Goal: Task Accomplishment & Management: Manage account settings

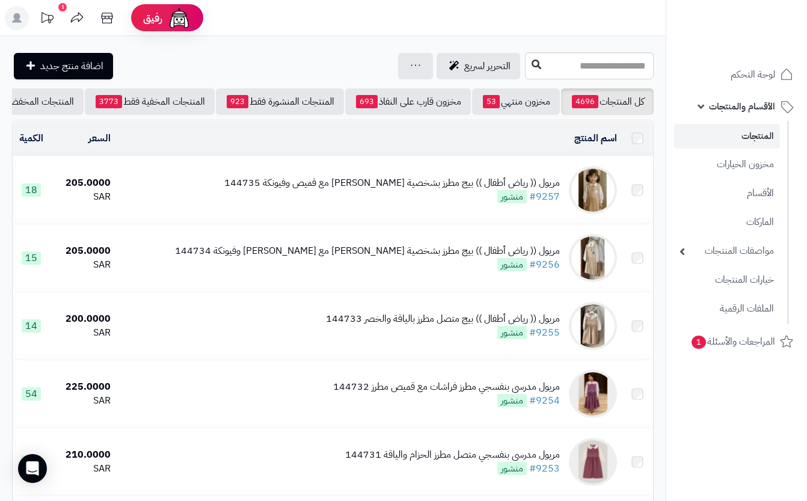
click at [528, 60] on button at bounding box center [537, 65] width 18 height 23
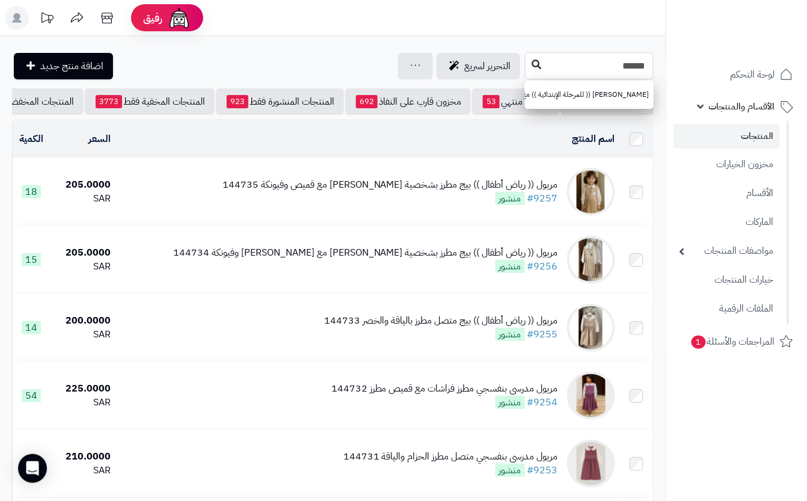
type input "******"
click at [532, 66] on icon at bounding box center [537, 65] width 10 height 10
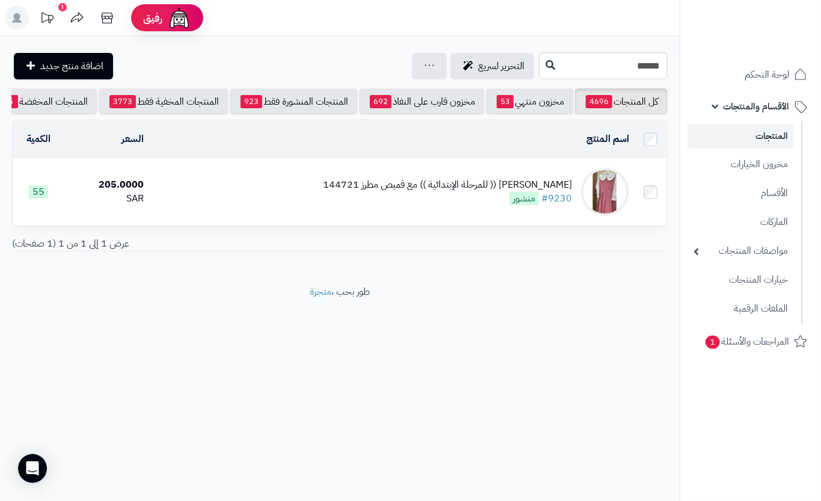
click at [282, 196] on td "مريول مدرسي (( للمرحلة الإبتدائية )) مع قميص مطرز 144721 #9230 منشور" at bounding box center [391, 191] width 485 height 67
click at [283, 196] on td "مريول مدرسي (( للمرحلة الإبتدائية )) مع قميص مطرز 144721 #9230 منشور" at bounding box center [391, 191] width 485 height 67
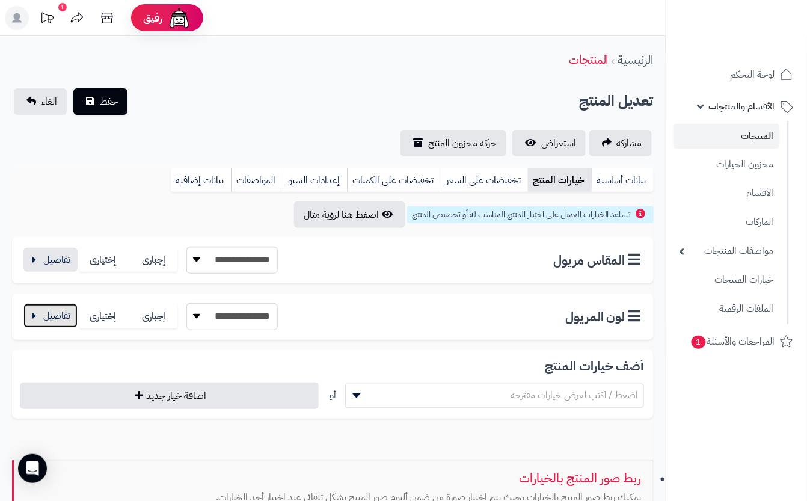
click at [63, 314] on button "button" at bounding box center [50, 316] width 54 height 24
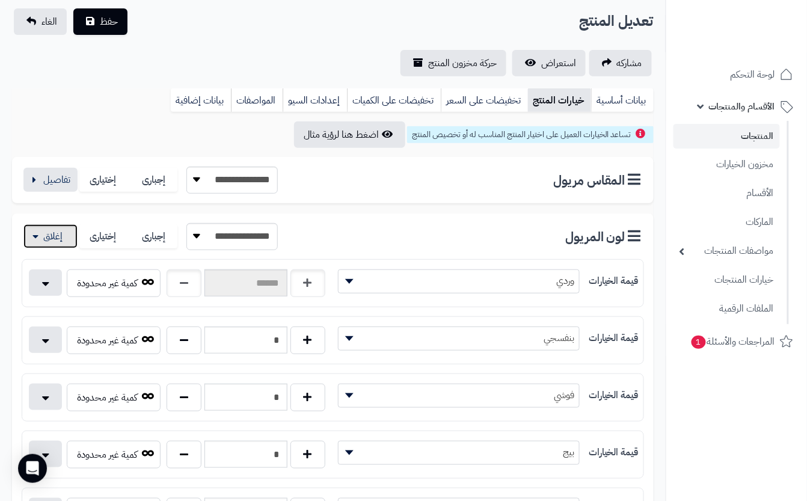
scroll to position [160, 0]
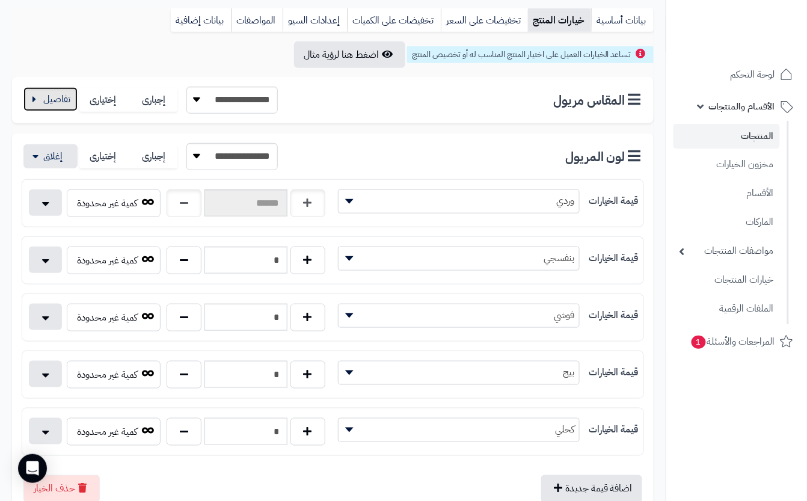
click at [48, 94] on button "button" at bounding box center [50, 99] width 54 height 24
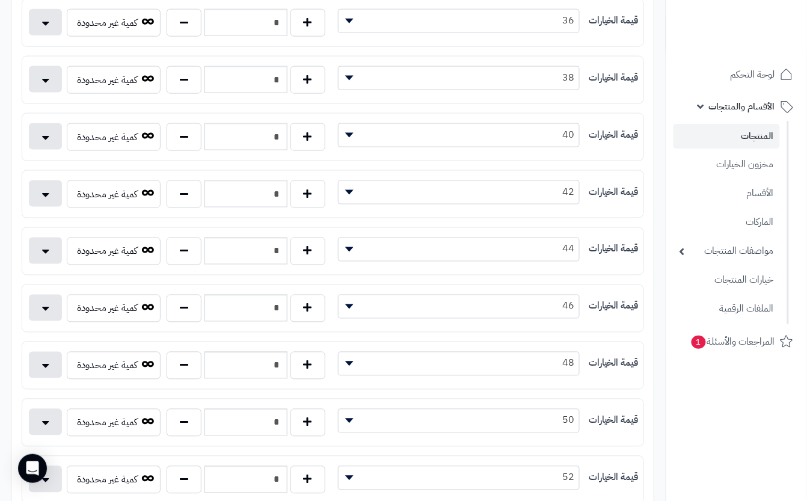
scroll to position [401, 0]
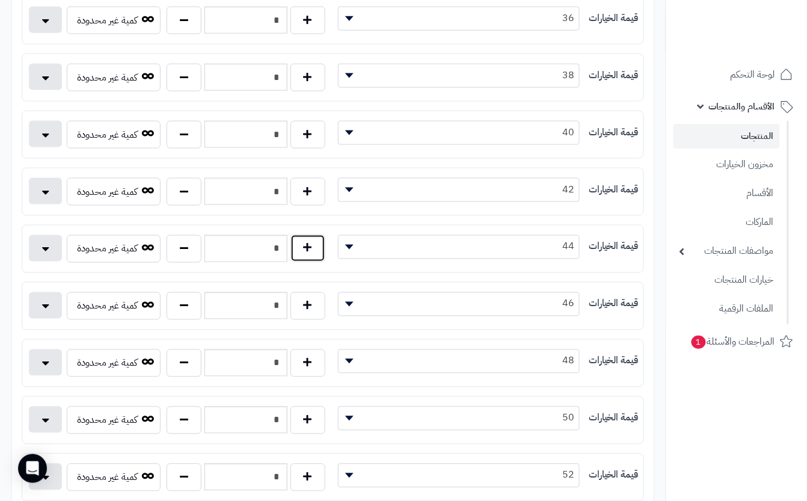
click at [309, 260] on button "button" at bounding box center [308, 249] width 35 height 28
type input "*"
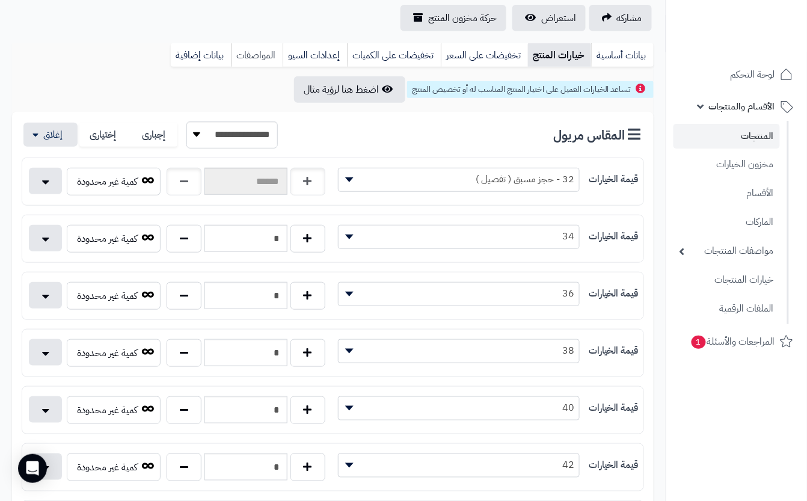
scroll to position [0, 0]
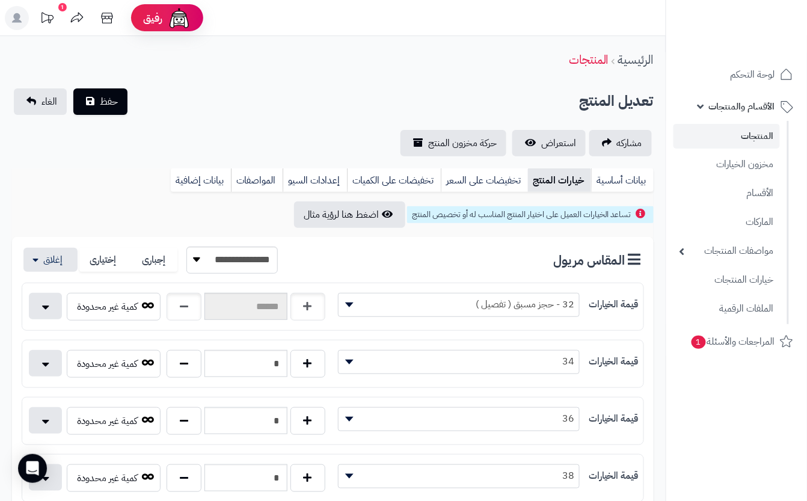
click at [223, 90] on div "تعديل المنتج حفظ الغاء" at bounding box center [333, 101] width 642 height 26
click at [119, 99] on button "حفظ" at bounding box center [100, 101] width 54 height 26
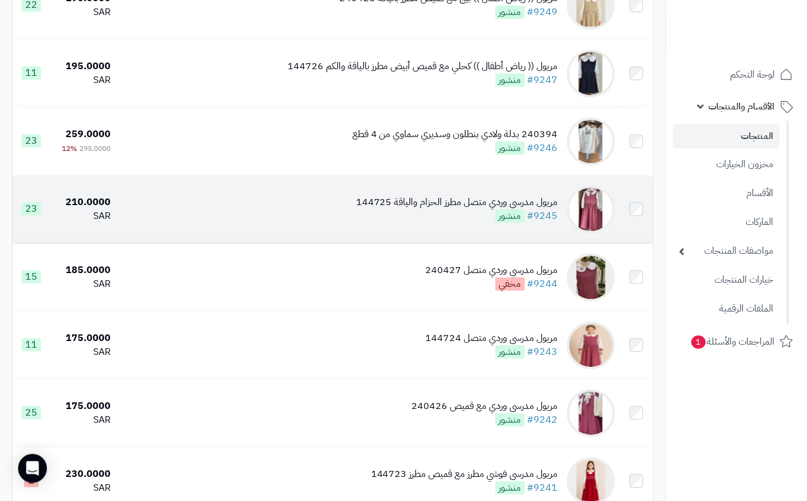
scroll to position [722, 0]
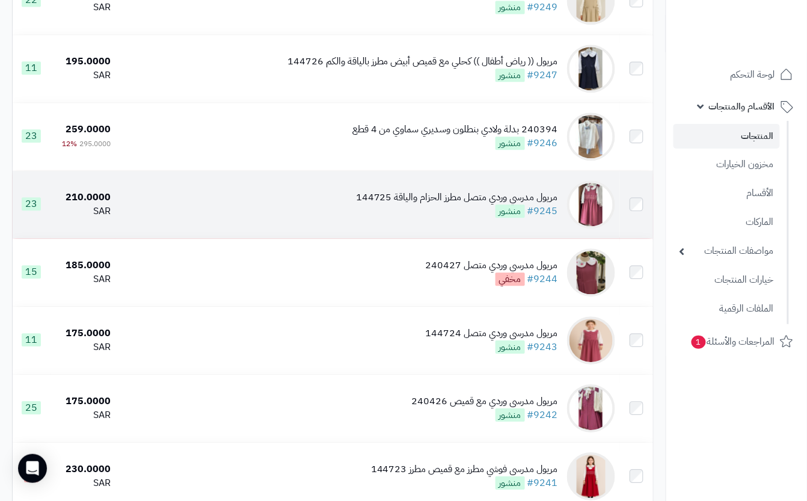
click at [425, 233] on td "مريول مدرسي وردي متصل مطرز الحزام والياقة 144725 #9245 منشور" at bounding box center [368, 204] width 505 height 67
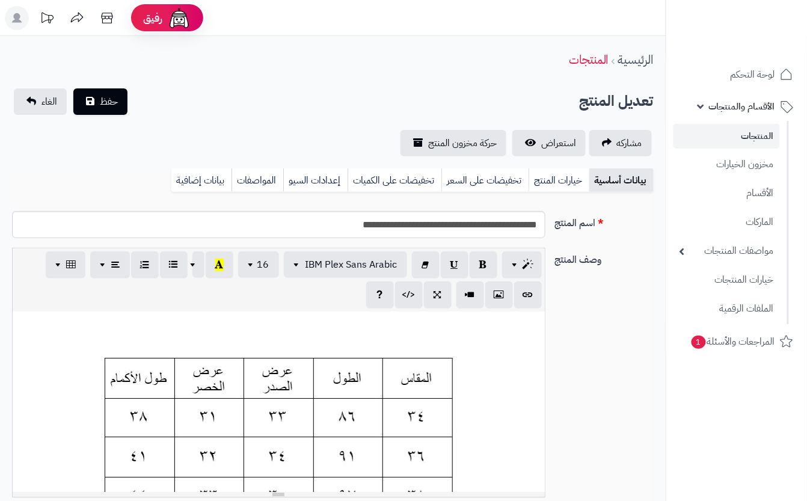
scroll to position [0, 13]
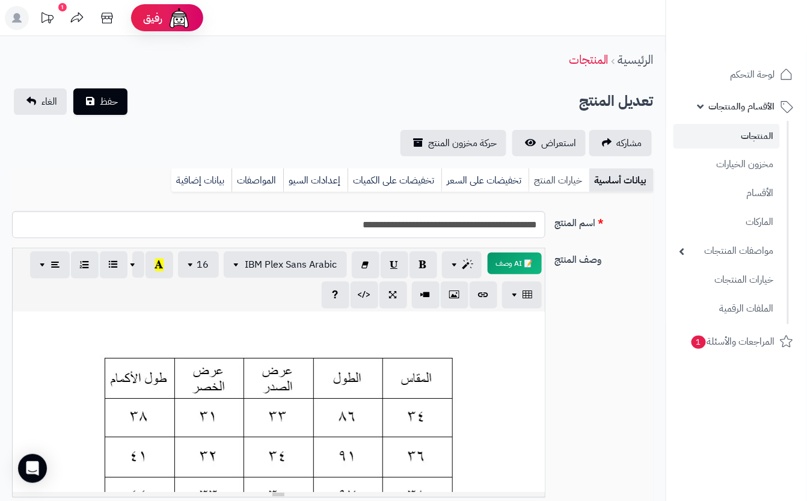
click at [561, 179] on link "خيارات المنتج" at bounding box center [559, 180] width 61 height 24
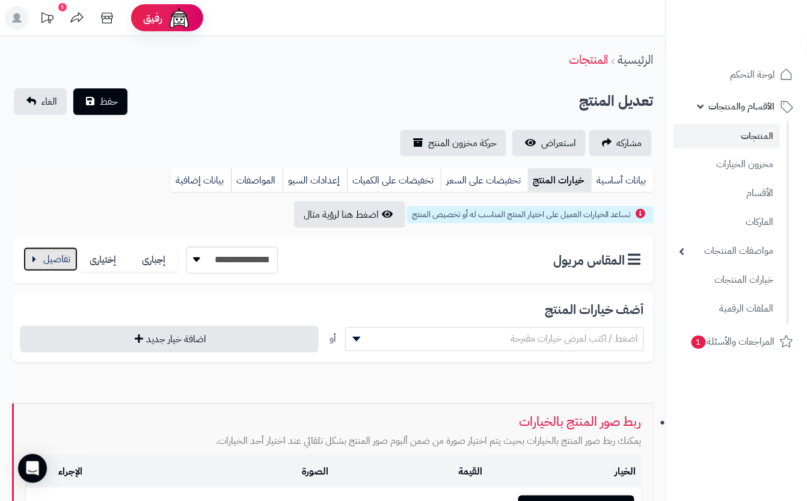
click at [69, 256] on button "button" at bounding box center [50, 259] width 54 height 24
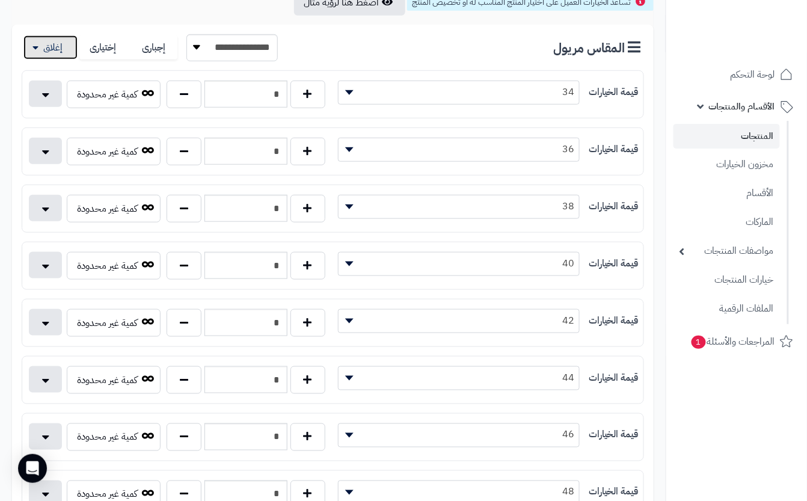
scroll to position [241, 0]
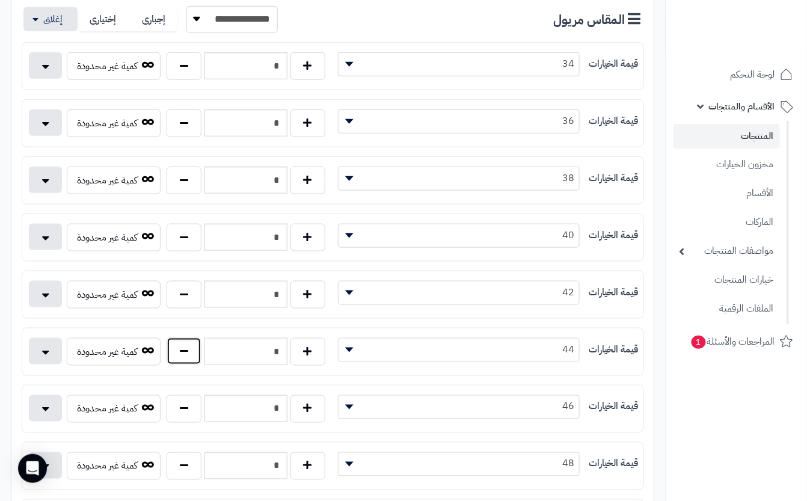
click at [191, 361] on button "button" at bounding box center [184, 351] width 35 height 28
type input "*"
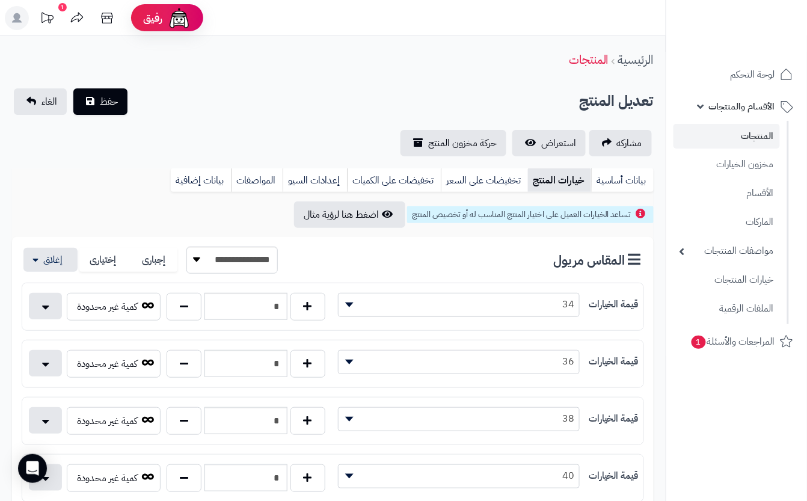
drag, startPoint x: 234, startPoint y: 104, endPoint x: 173, endPoint y: 114, distance: 61.6
click at [232, 104] on div "تعديل المنتج حفظ الغاء" at bounding box center [333, 101] width 642 height 26
click at [92, 103] on button "حفظ" at bounding box center [100, 101] width 54 height 26
